Goal: Task Accomplishment & Management: Use online tool/utility

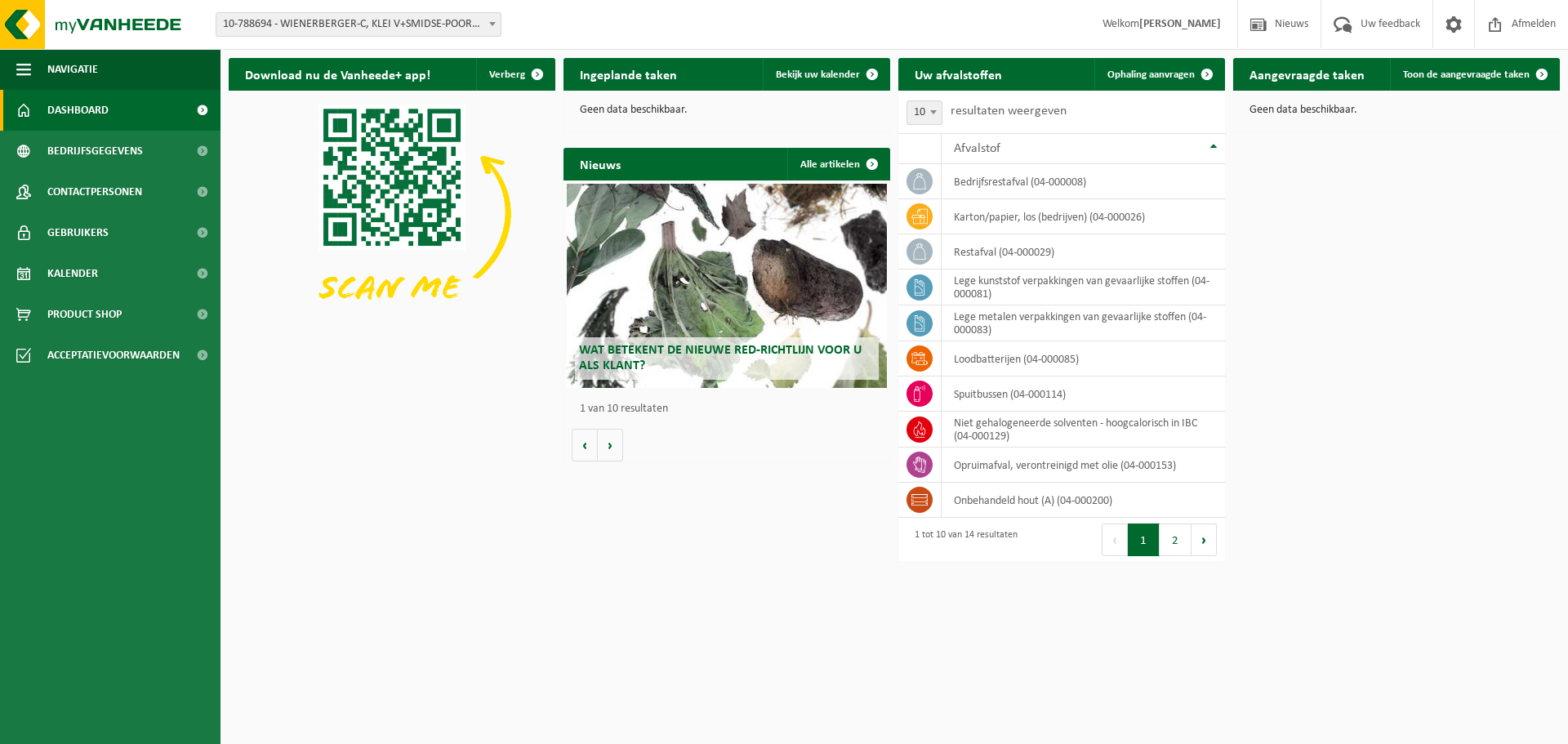
click at [430, 15] on span "10-788694 - WIENERBERGER-C, KLEI V+SMIDSE-POORT 20-DIVISIE KORTEMARK - KORTEMARK" at bounding box center [358, 24] width 284 height 23
click at [1183, 75] on span "Ophaling aanvragen" at bounding box center [1151, 75] width 87 height 11
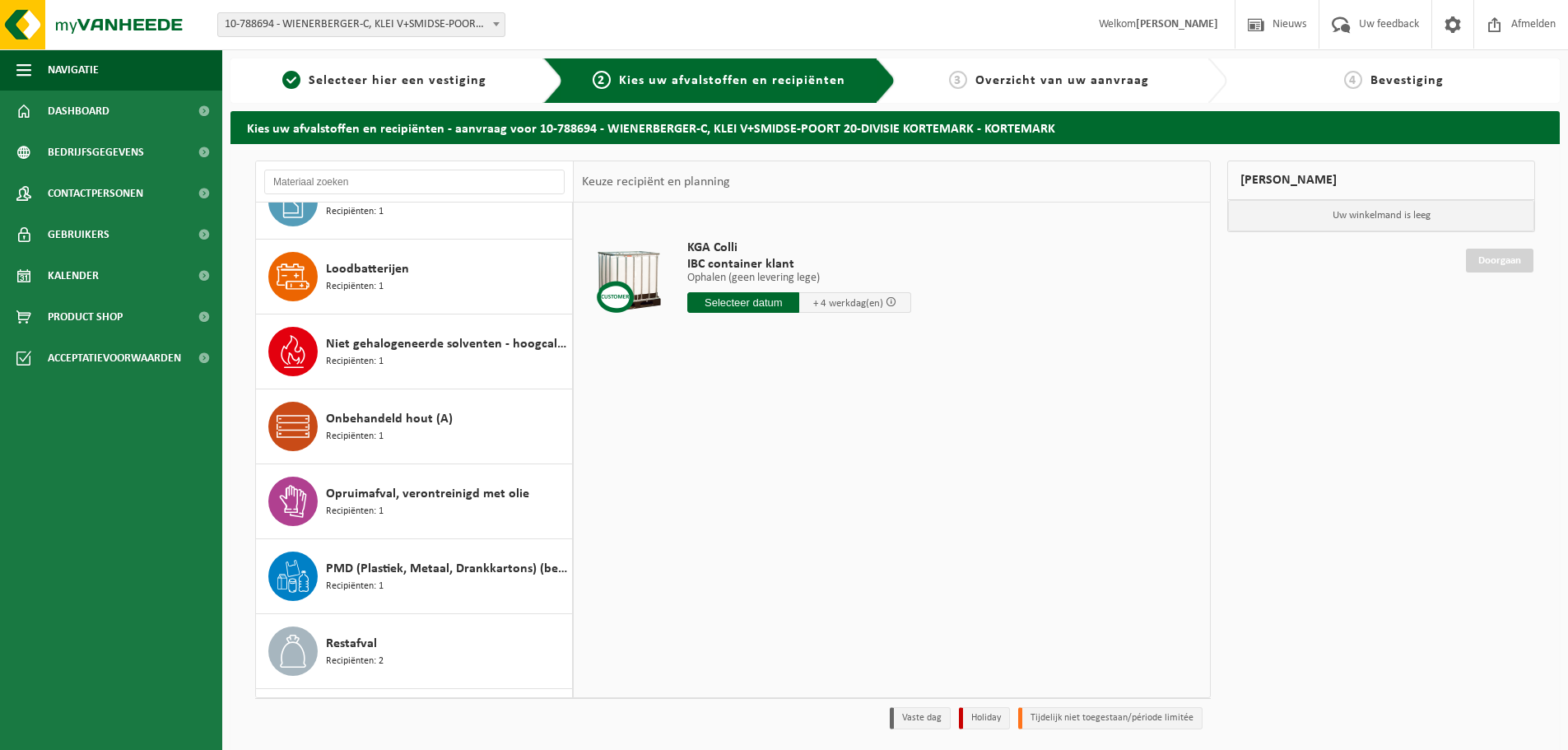
scroll to position [553, 0]
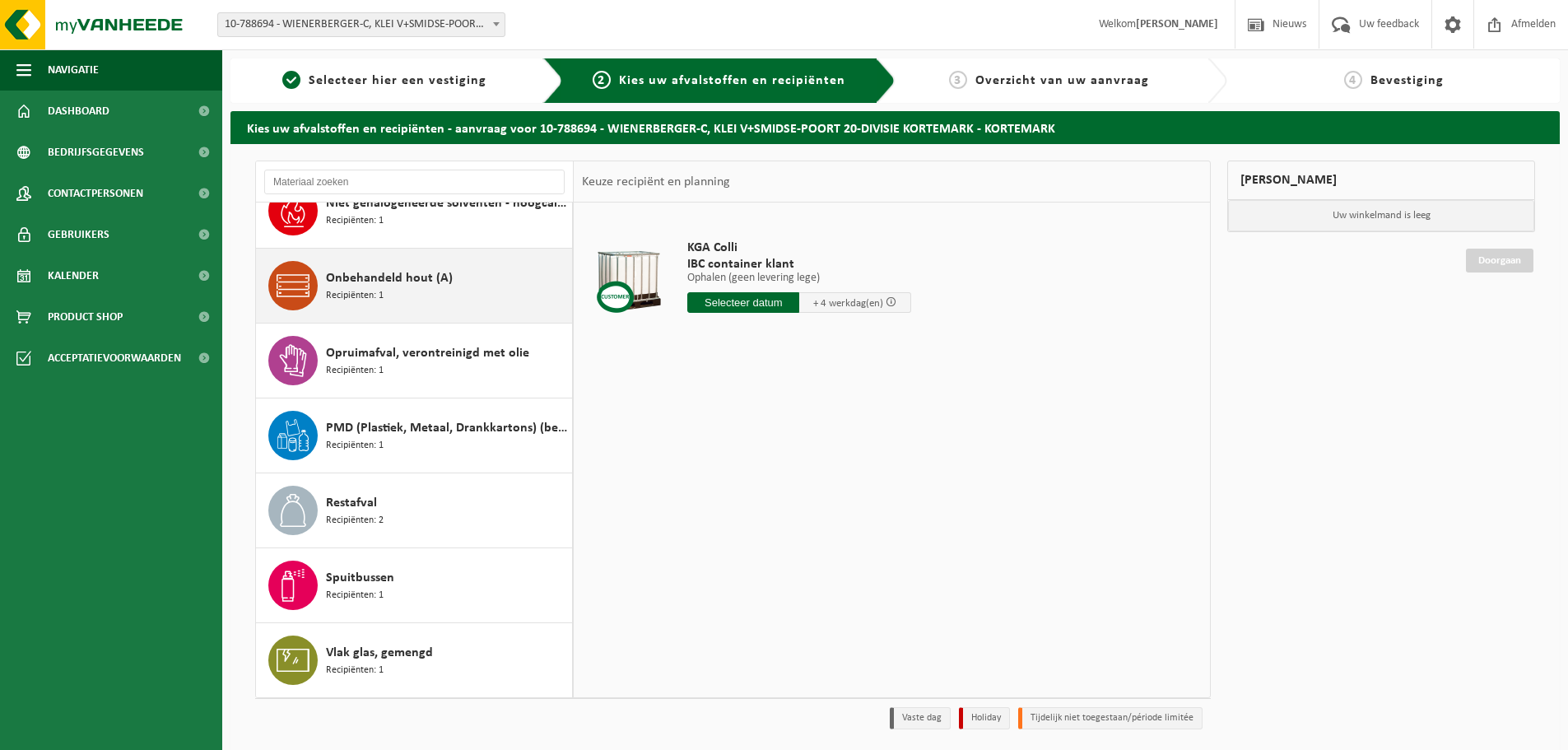
click at [366, 286] on span "Onbehandeld hout (A)" at bounding box center [389, 278] width 127 height 20
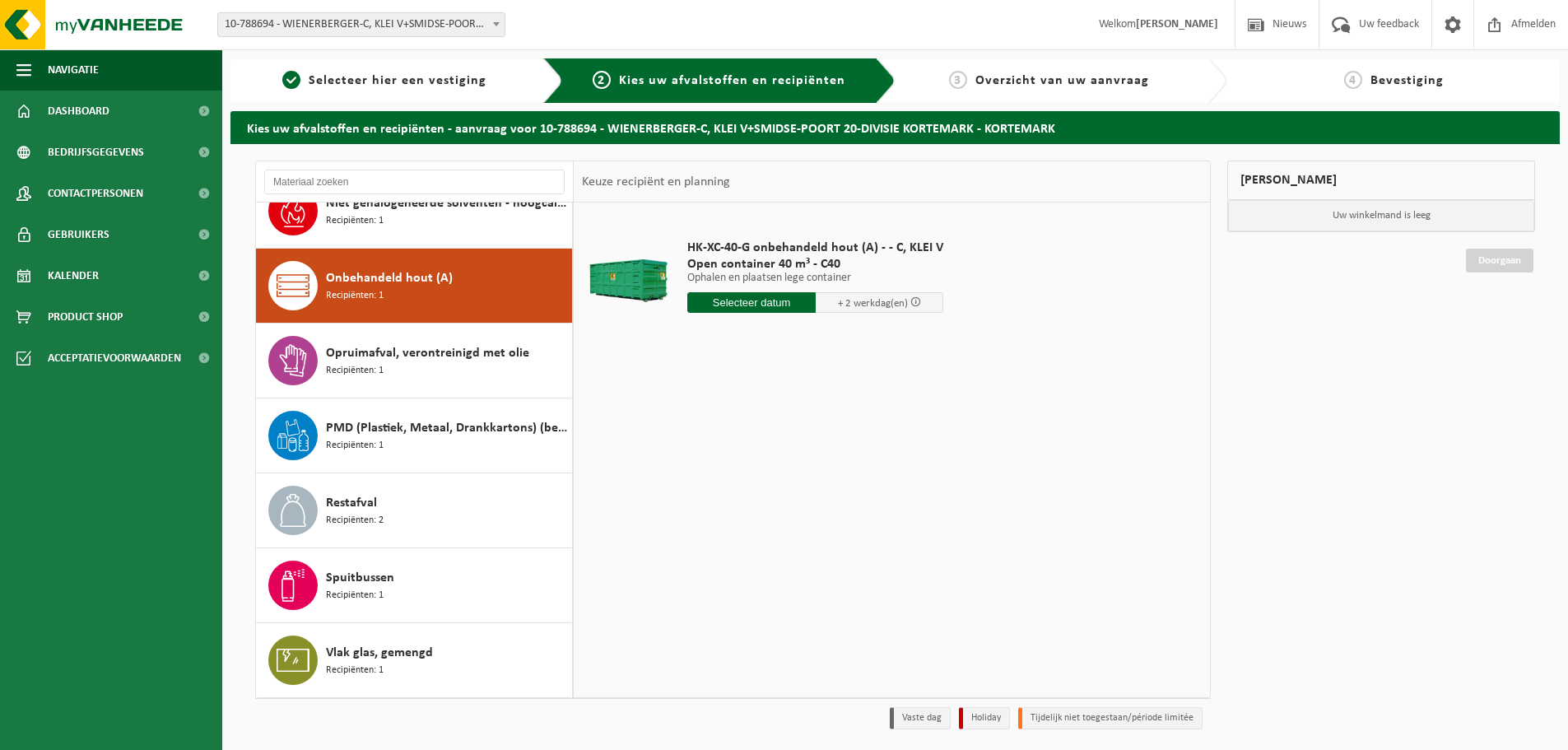
click at [710, 299] on input "text" at bounding box center [751, 302] width 128 height 21
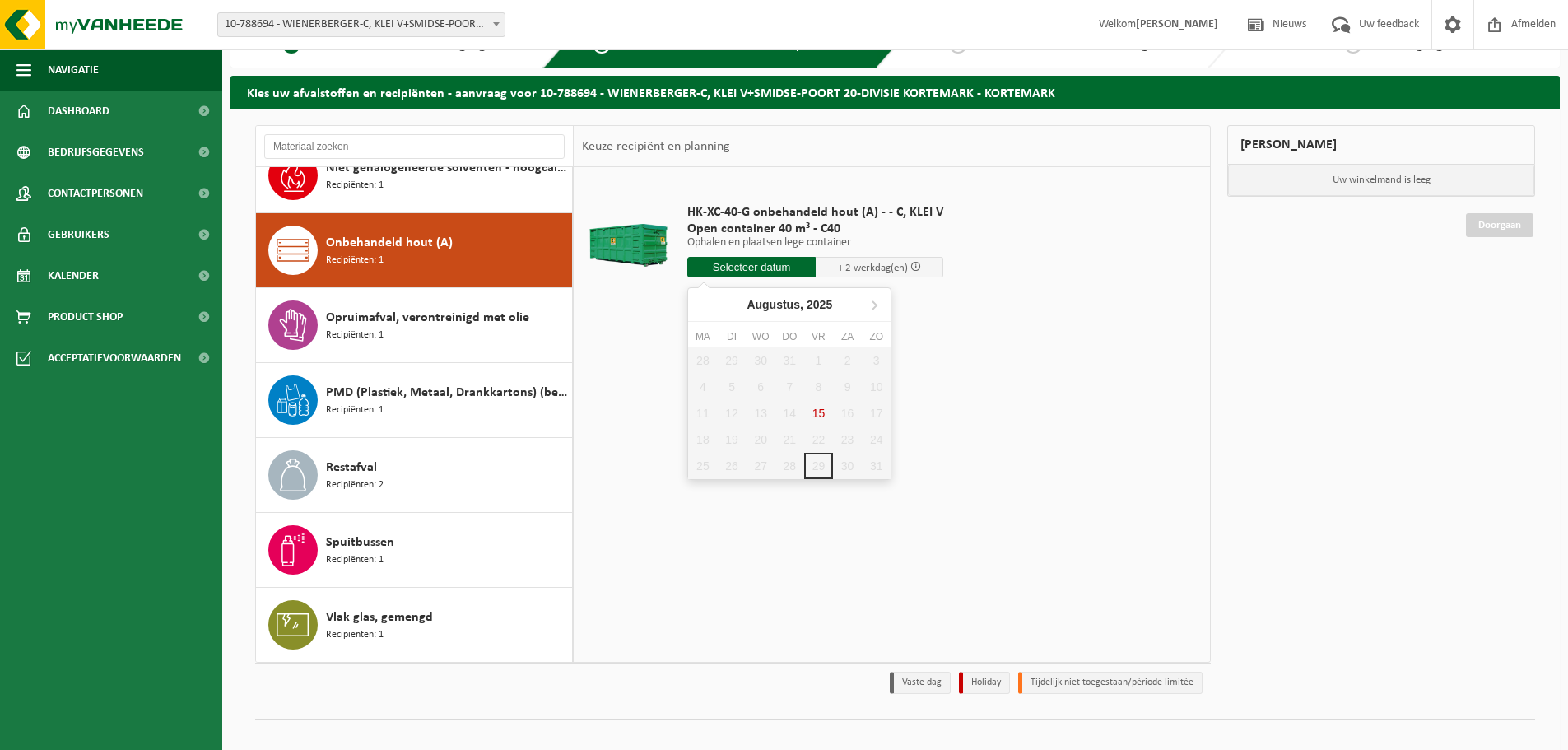
scroll to position [55, 0]
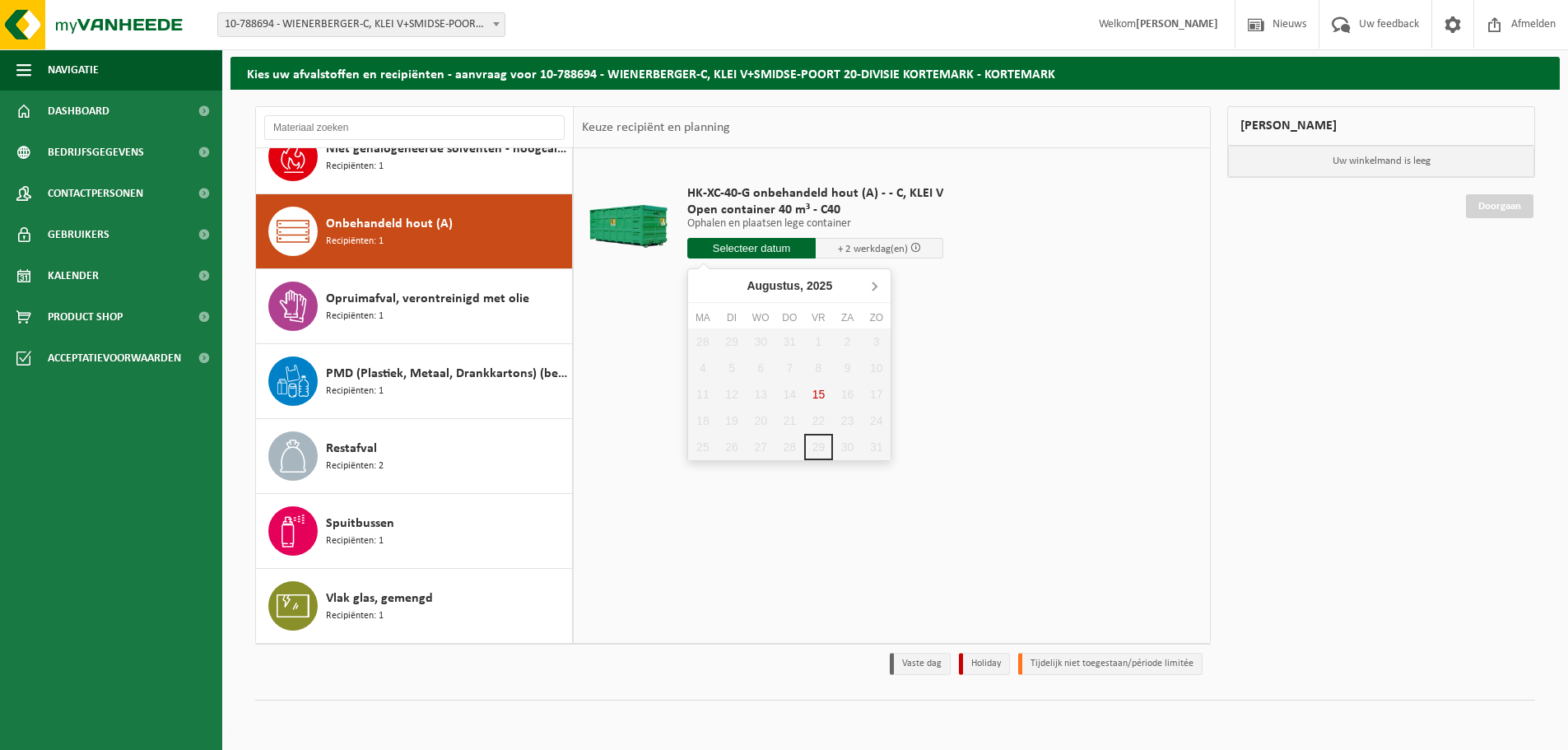
click at [873, 286] on icon at bounding box center [874, 286] width 26 height 26
click at [708, 336] on div "1" at bounding box center [702, 341] width 28 height 26
type input "Van 2025-09-01"
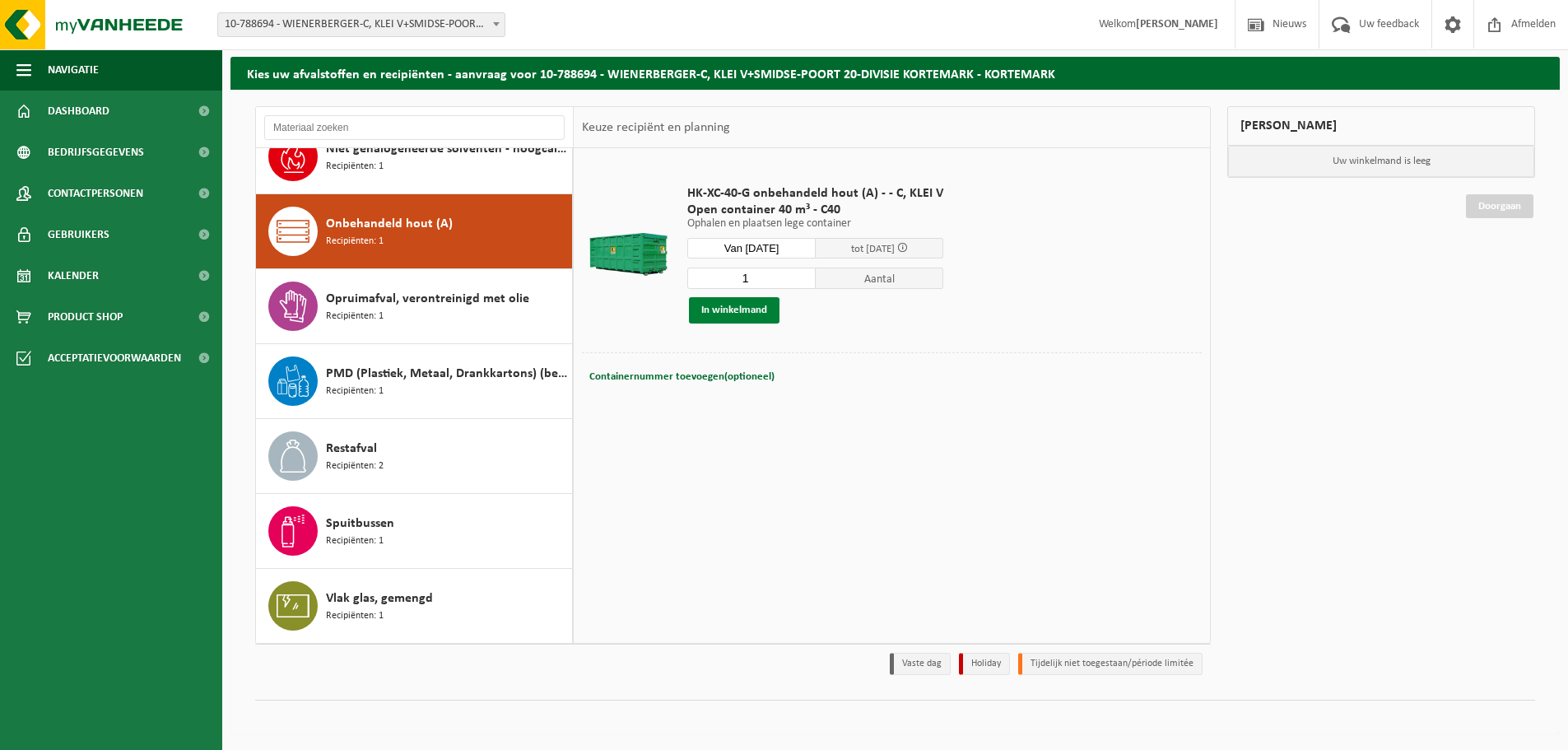
click at [727, 315] on button "In winkelmand" at bounding box center [734, 310] width 91 height 26
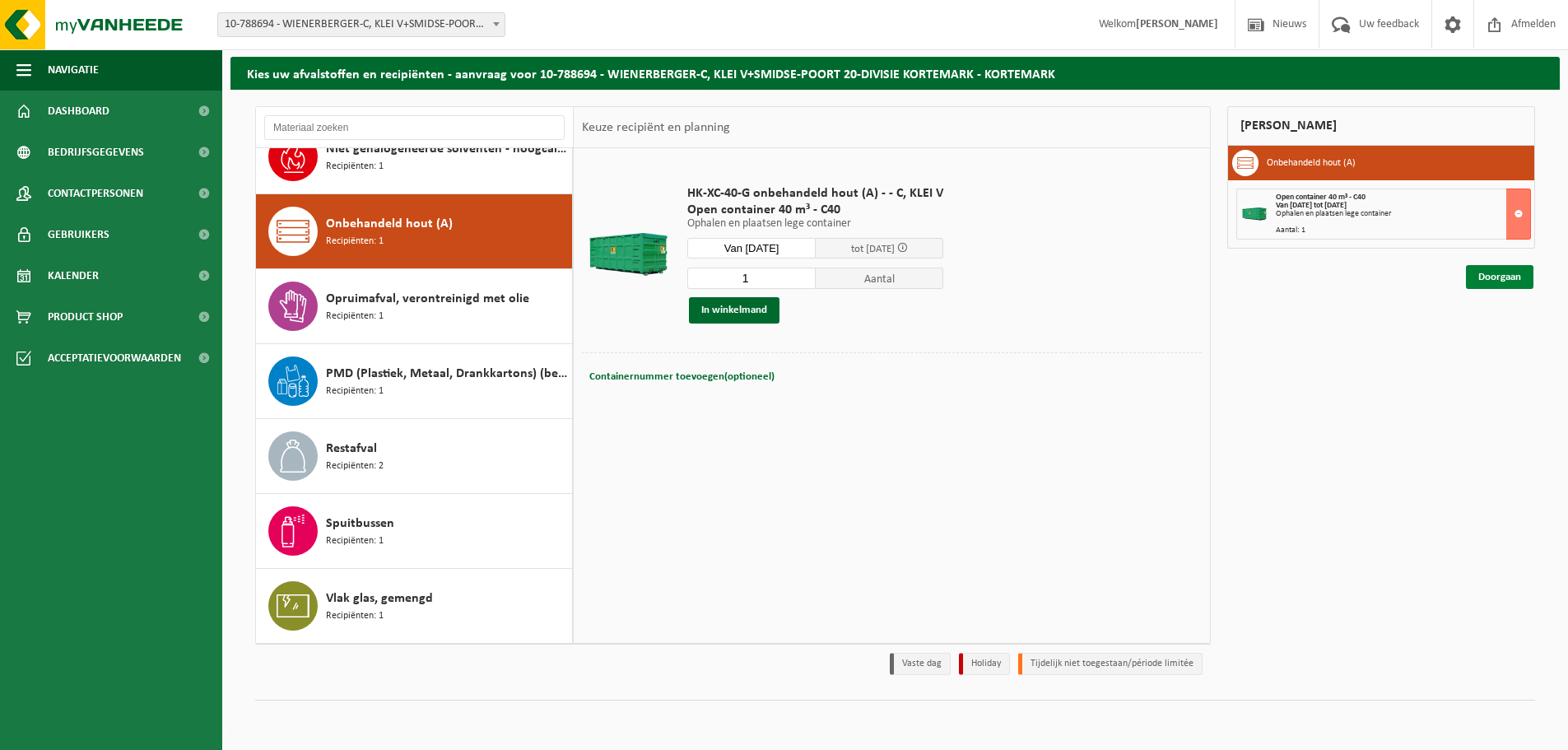
click at [1496, 269] on link "Doorgaan" at bounding box center [1500, 277] width 67 height 23
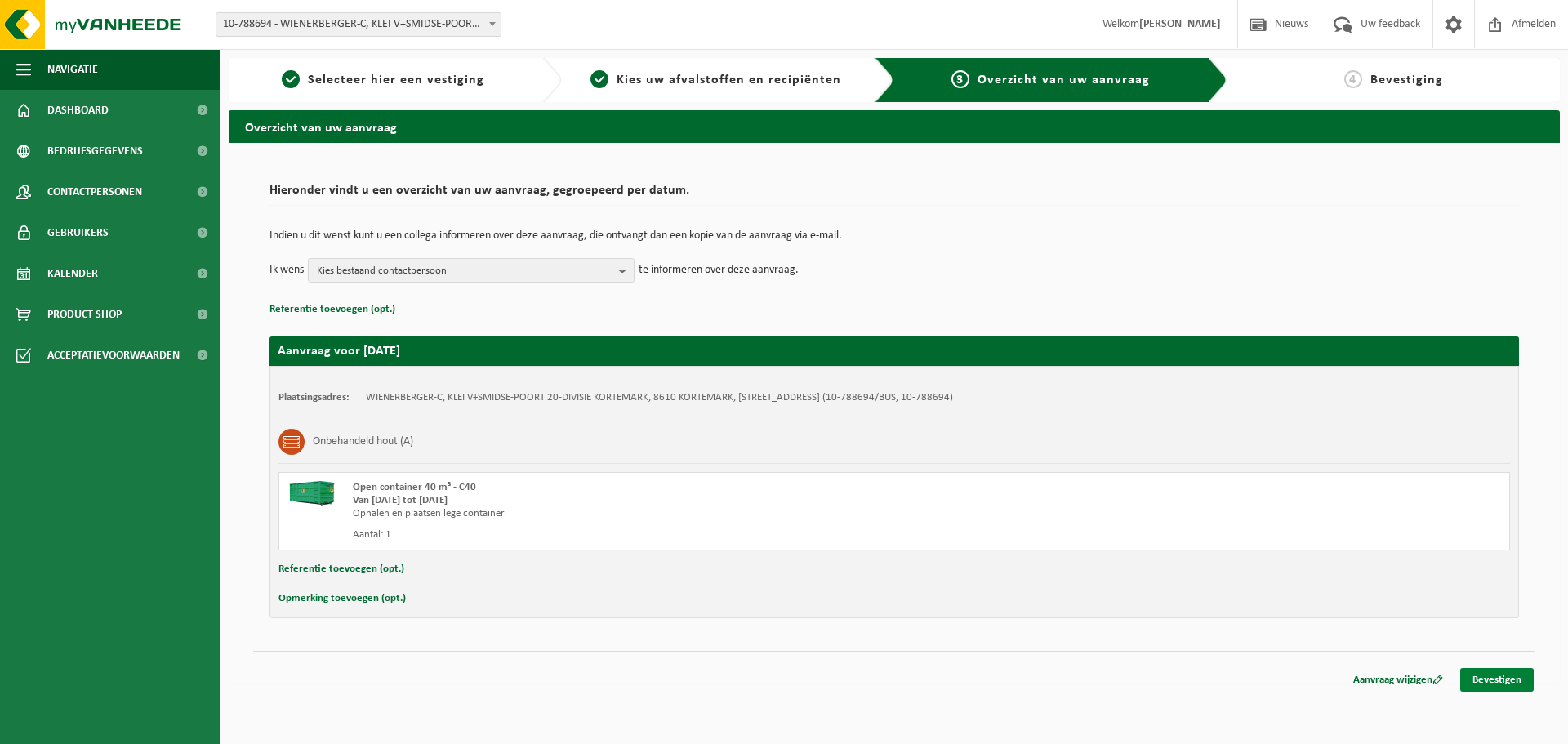
click at [1500, 686] on link "Bevestigen" at bounding box center [1497, 679] width 74 height 23
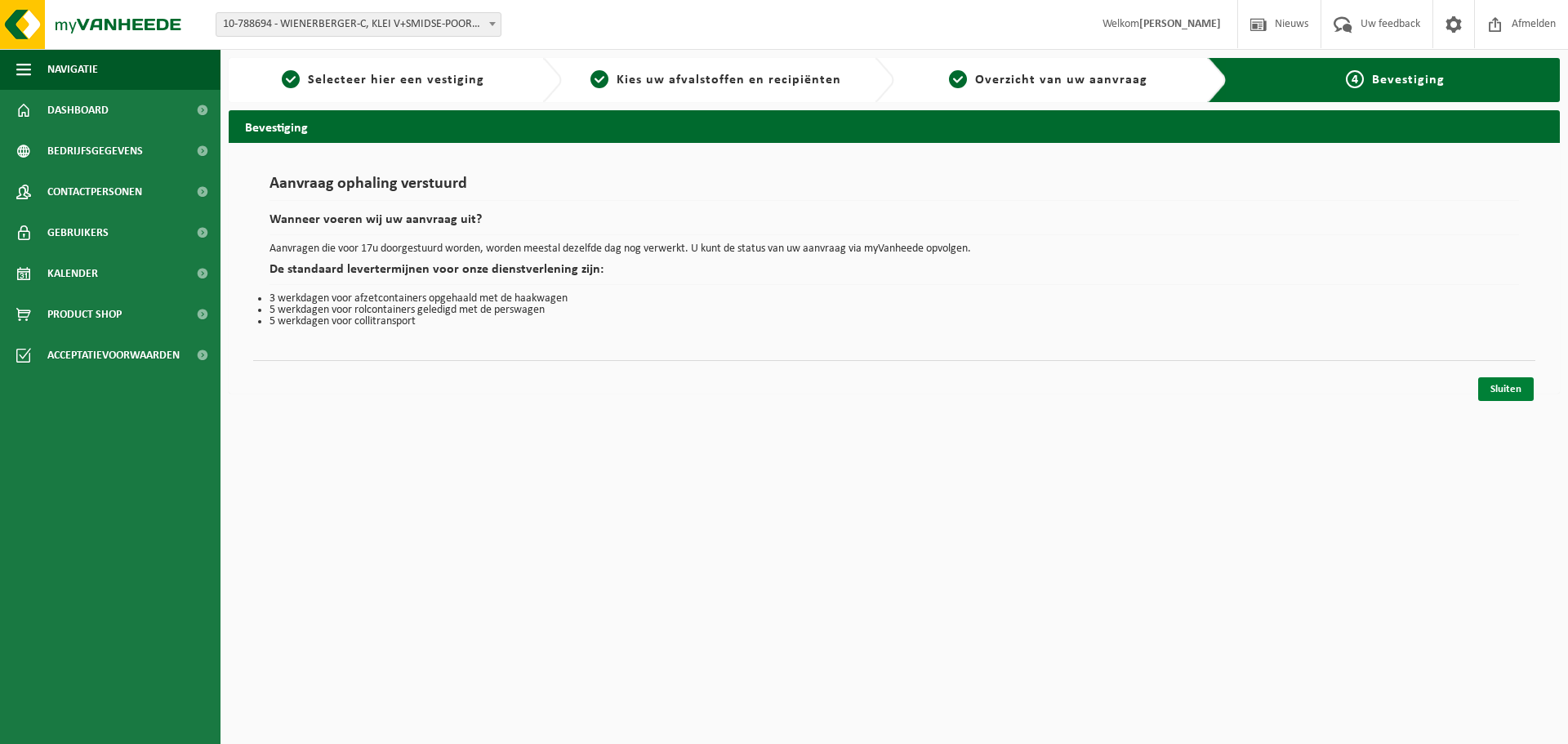
click at [1509, 391] on link "Sluiten" at bounding box center [1505, 389] width 55 height 23
